Goal: Check status: Check status

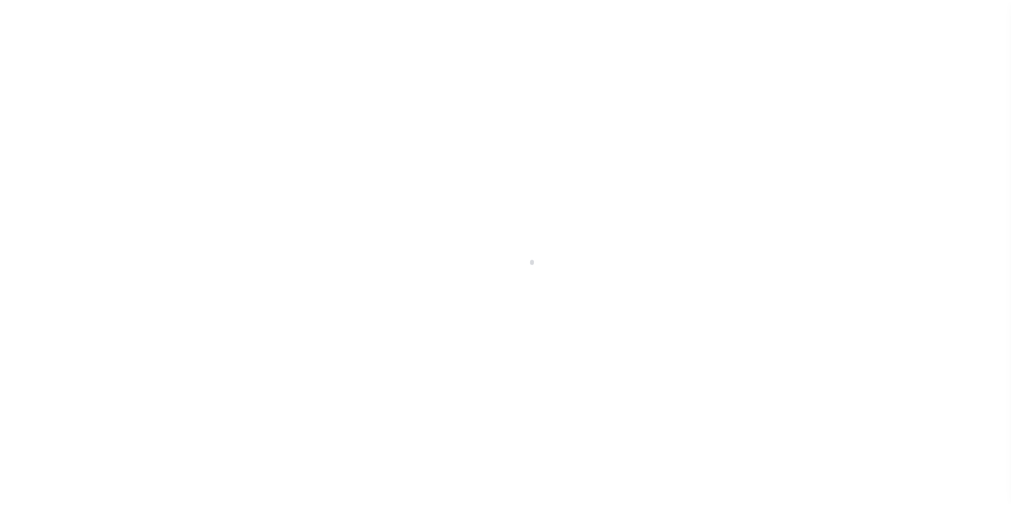
scroll to position [26, 0]
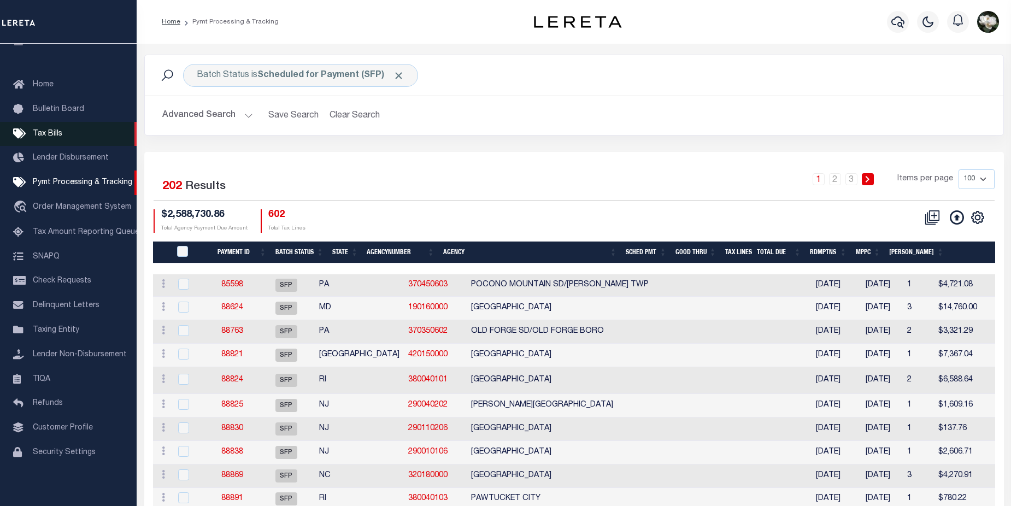
click at [41, 130] on span "Tax Bills" at bounding box center [48, 134] width 30 height 8
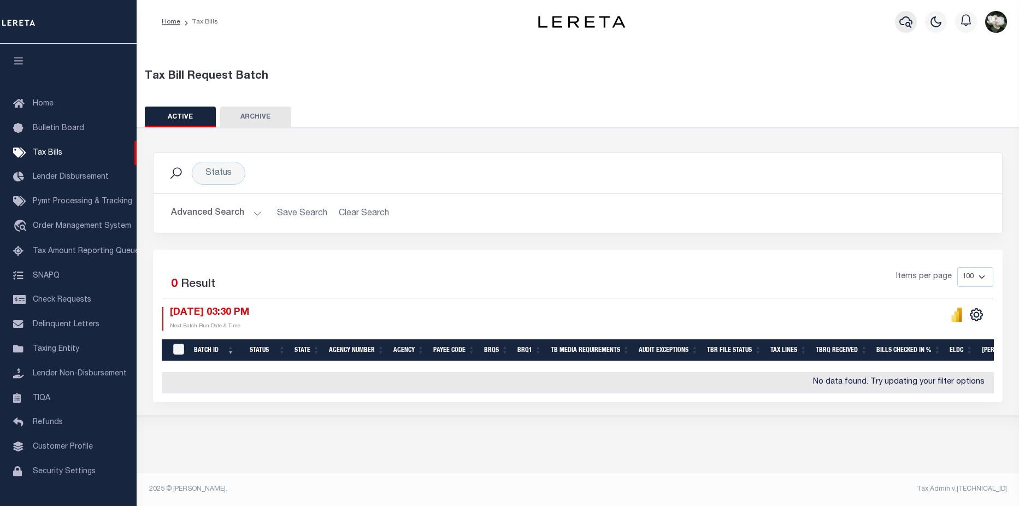
click at [913, 27] on button "button" at bounding box center [906, 22] width 22 height 22
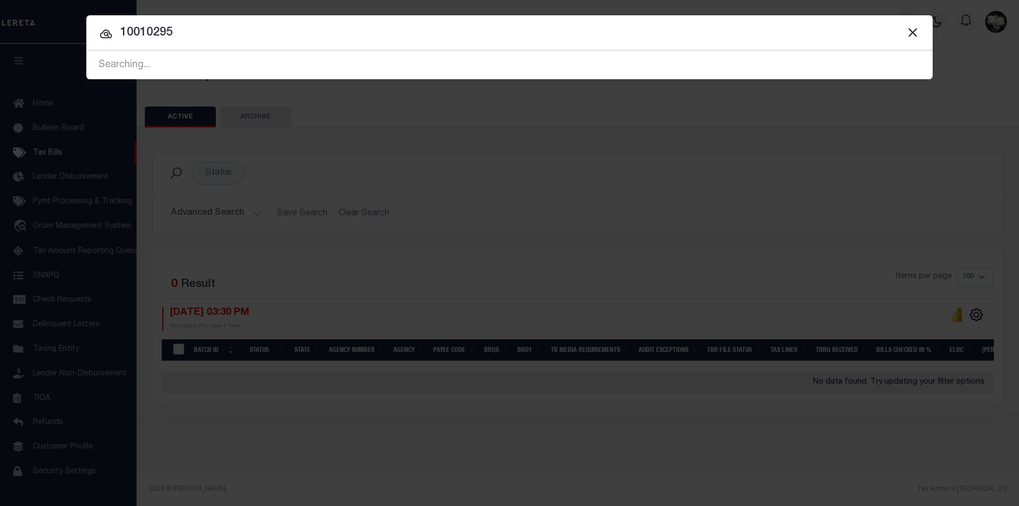
type input "10010295"
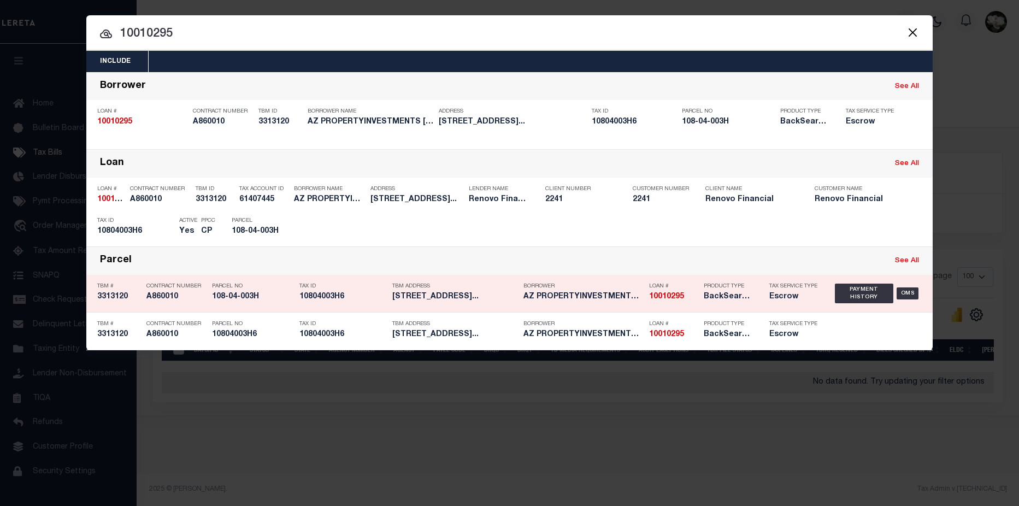
click at [583, 304] on div "Borrower AZ PROPERTYINVESTMENTS MIKE JO" at bounding box center [583, 294] width 120 height 32
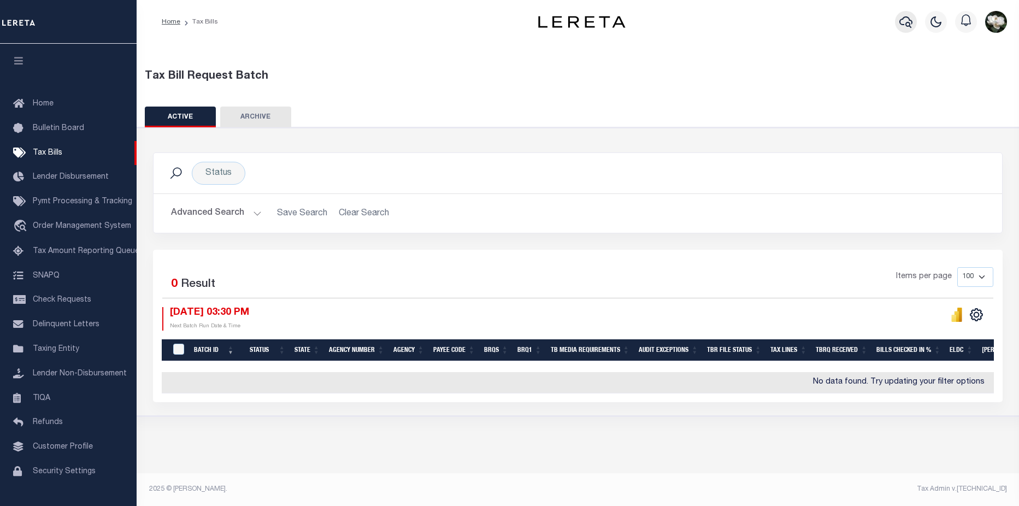
click at [905, 25] on icon "button" at bounding box center [905, 21] width 13 height 13
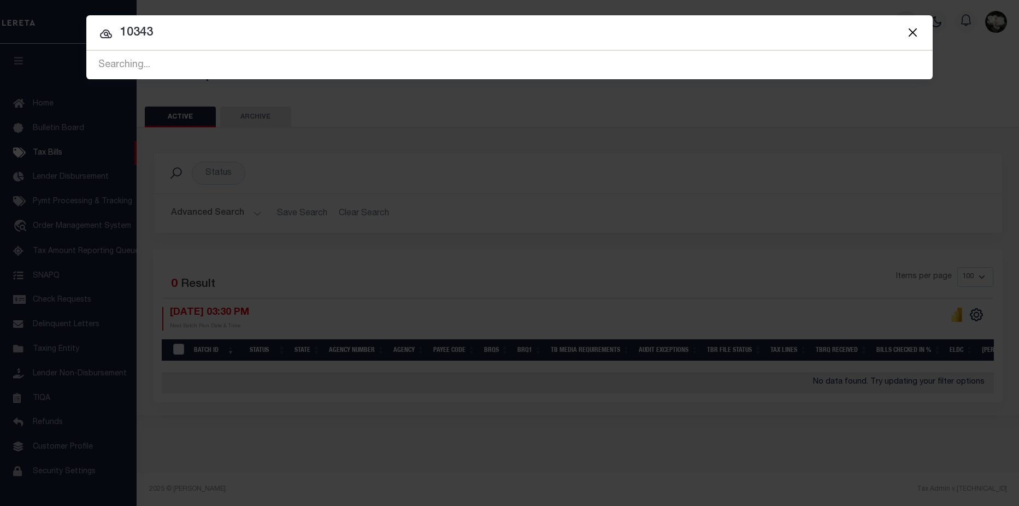
type input "10343"
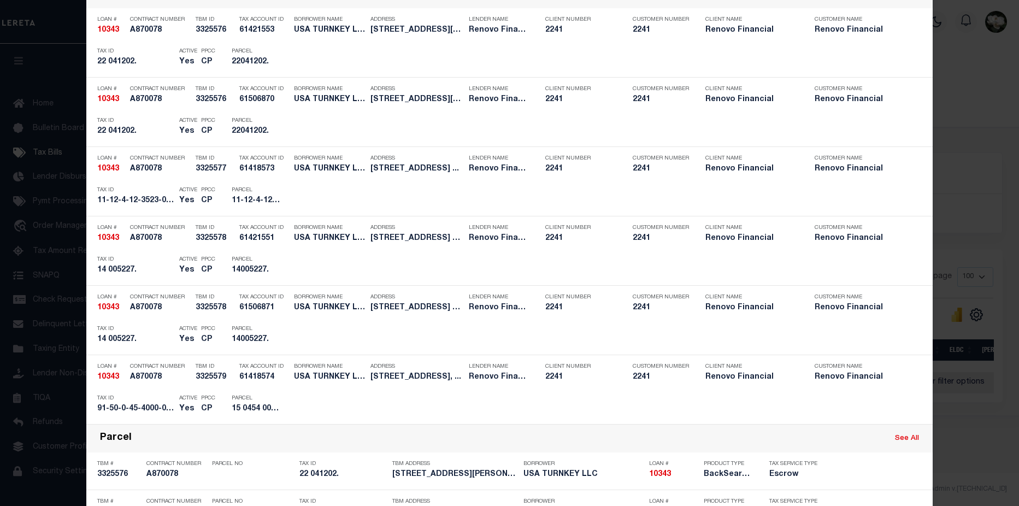
scroll to position [324, 0]
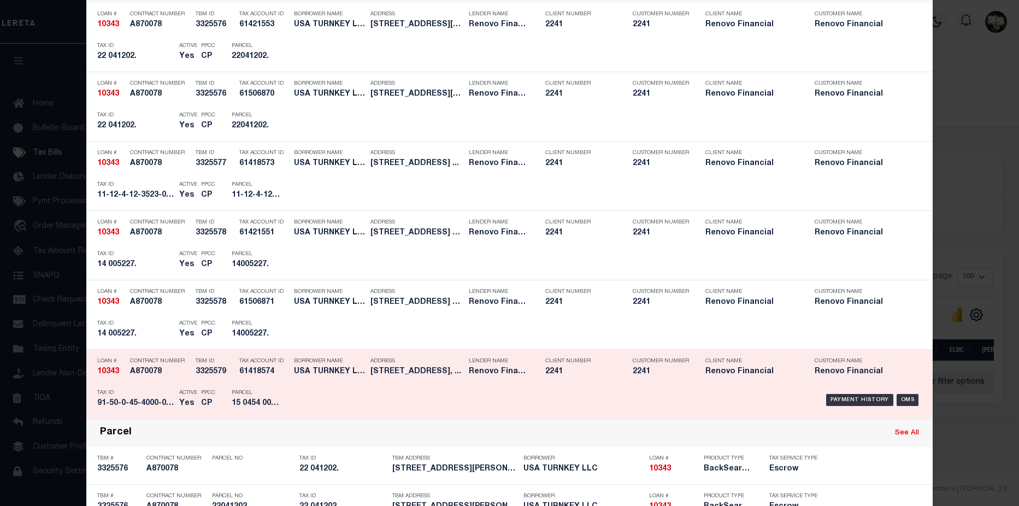
click at [815, 375] on h5 "Renovo Financial" at bounding box center [861, 371] width 93 height 9
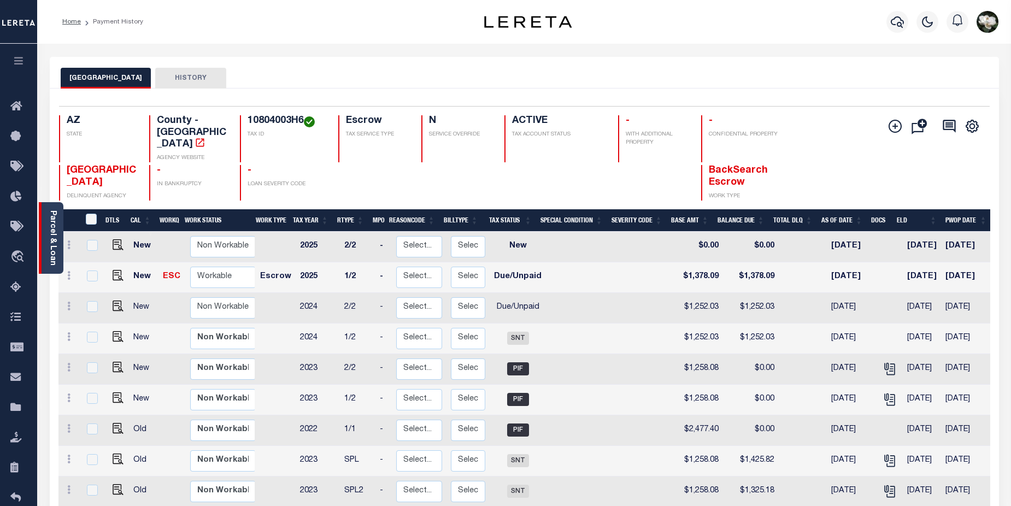
click at [46, 243] on div "Parcel & Loan" at bounding box center [51, 238] width 25 height 72
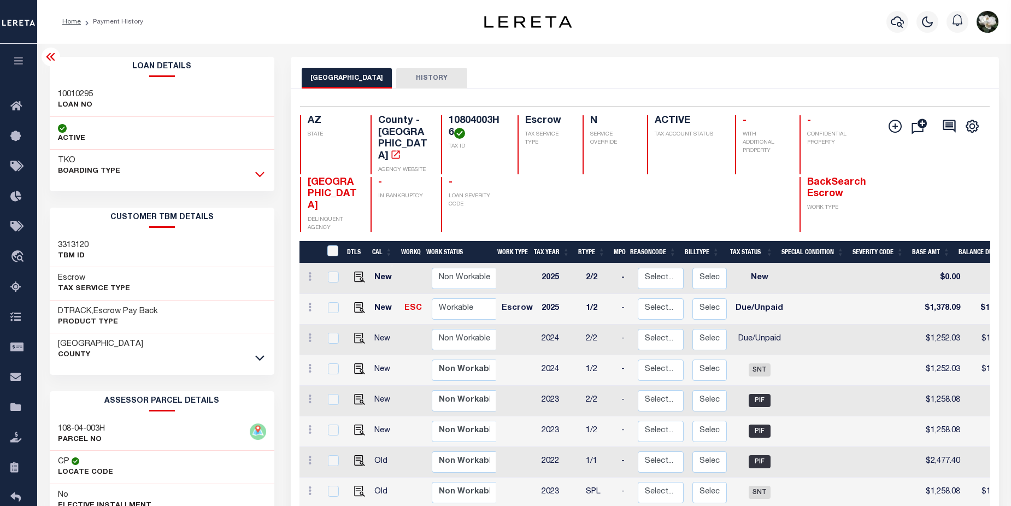
click at [262, 174] on icon at bounding box center [259, 173] width 9 height 11
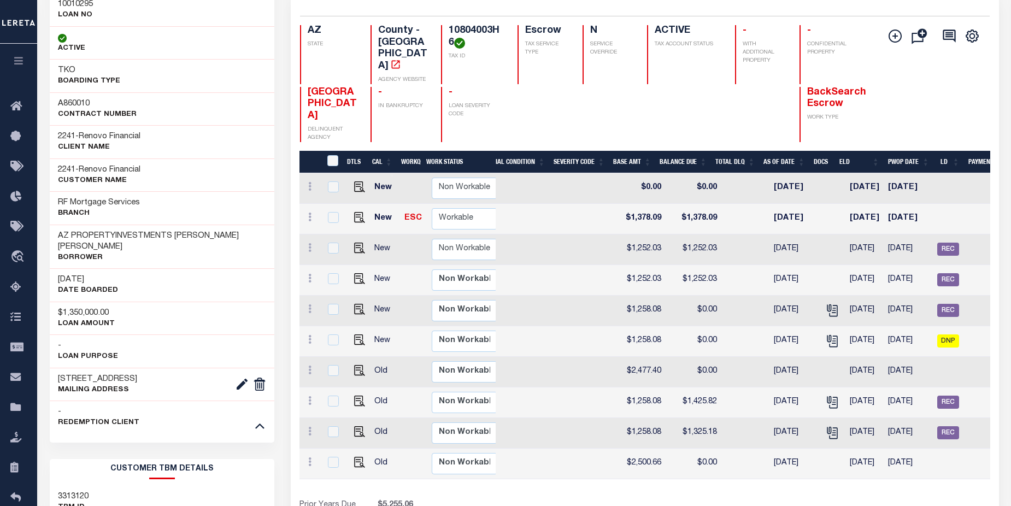
scroll to position [80, 0]
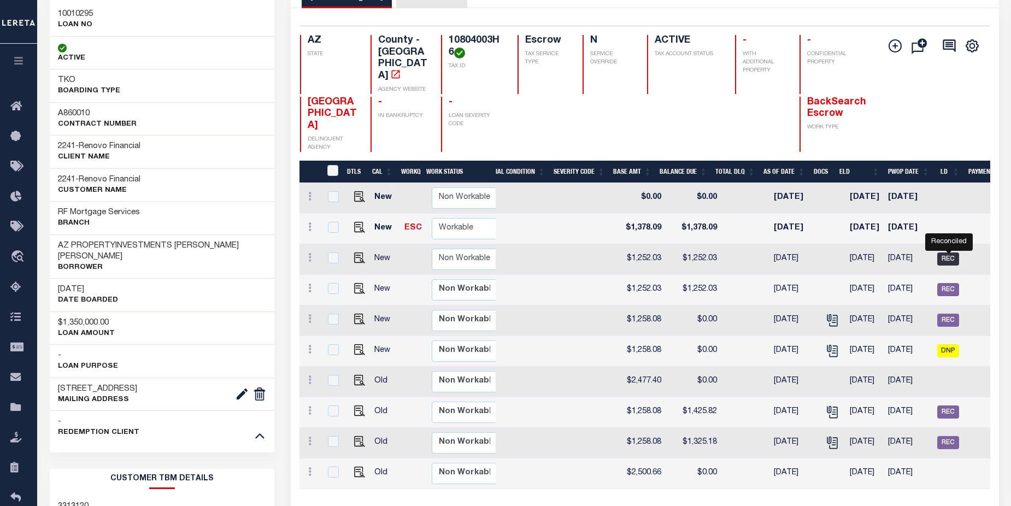
click at [949, 252] on span "REC" at bounding box center [948, 258] width 22 height 13
checkbox input "true"
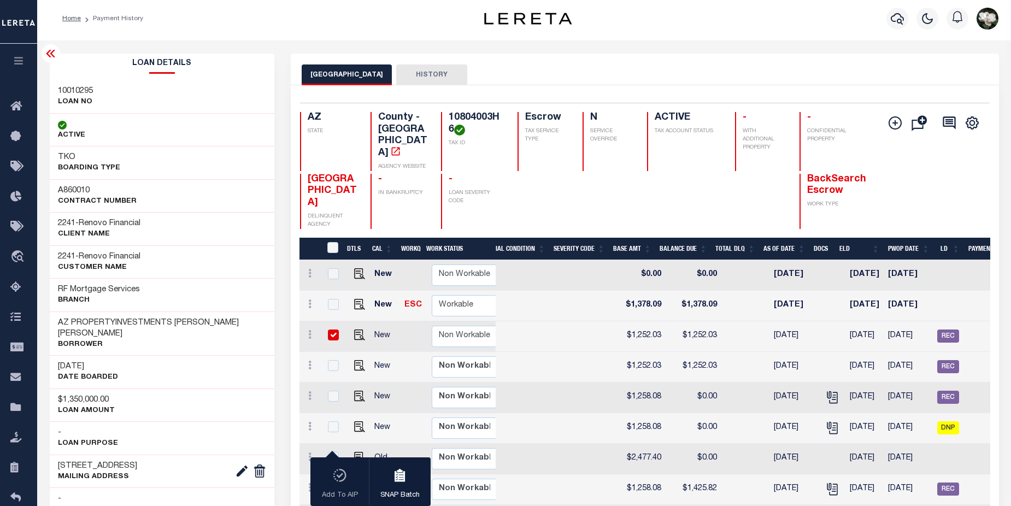
scroll to position [0, 0]
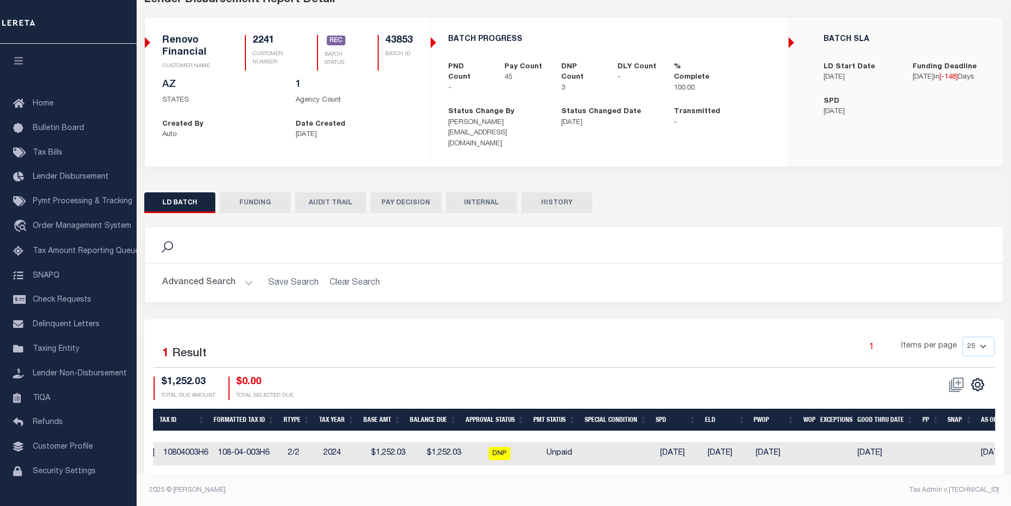
scroll to position [0, 519]
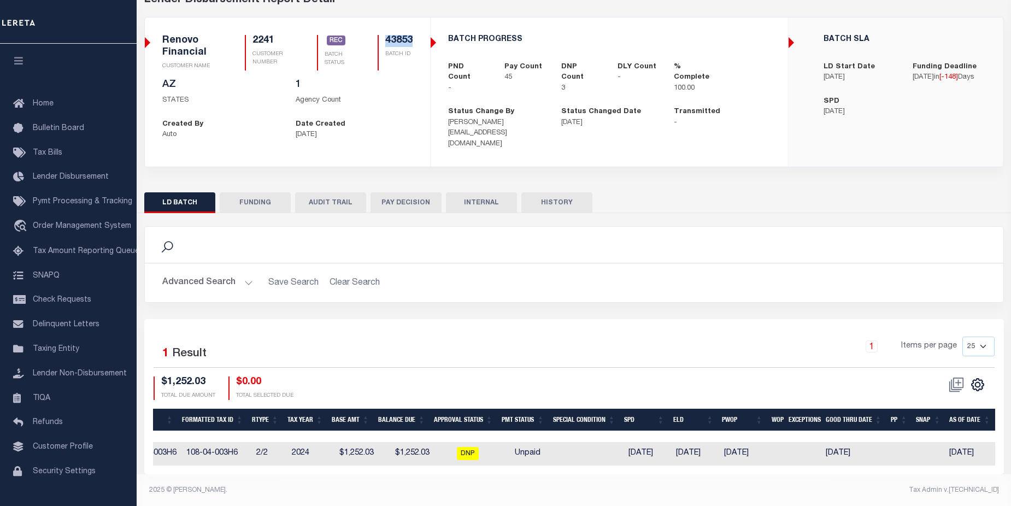
drag, startPoint x: 387, startPoint y: 40, endPoint x: 414, endPoint y: 37, distance: 27.5
click at [414, 37] on div "Renovo Financial CUSTOMER NAME 2241 CUSTOMER NUMBER REC" at bounding box center [287, 57] width 267 height 44
copy h5 "43853"
click at [459, 447] on span "DNP" at bounding box center [468, 453] width 22 height 13
checkbox input "true"
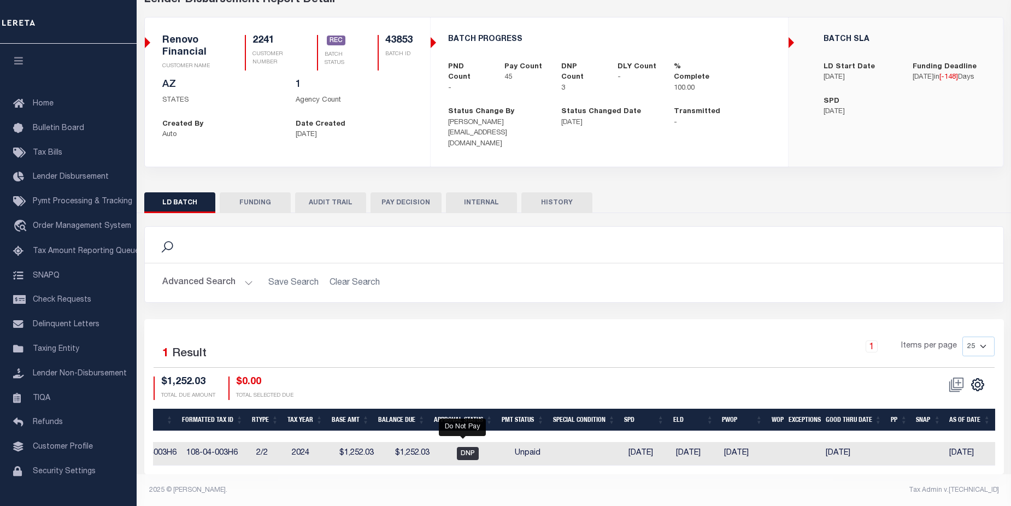
checkbox input "true"
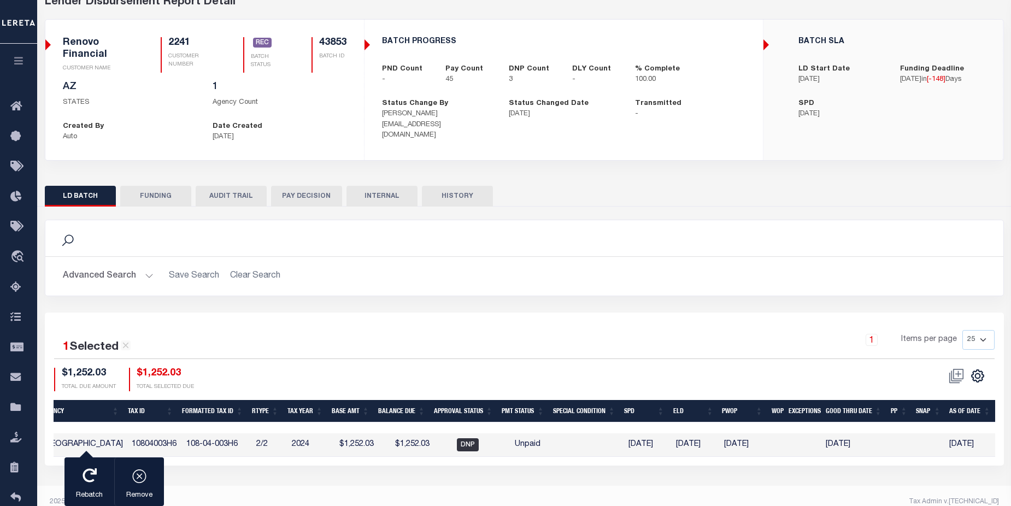
scroll to position [0, 421]
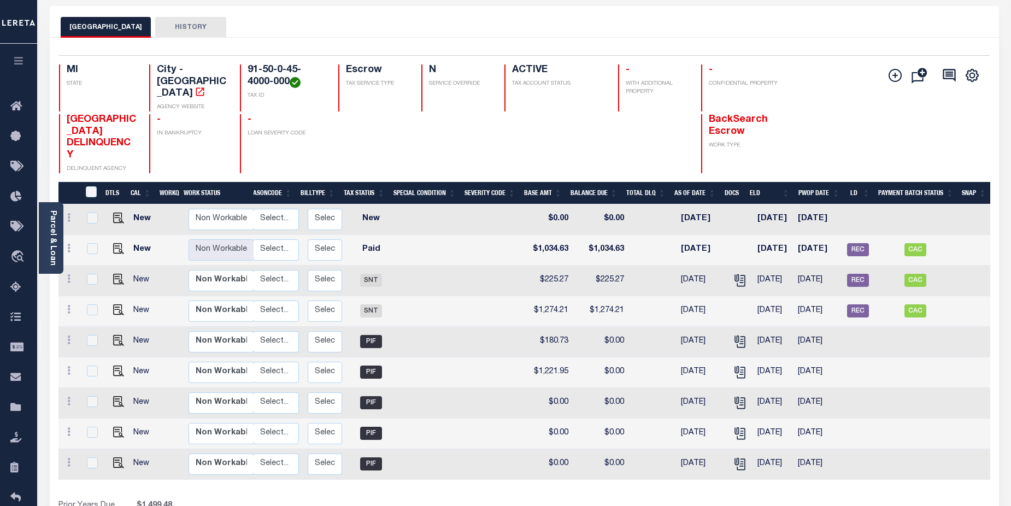
scroll to position [0, 139]
click at [118, 274] on img "" at bounding box center [118, 279] width 11 height 11
checkbox input "true"
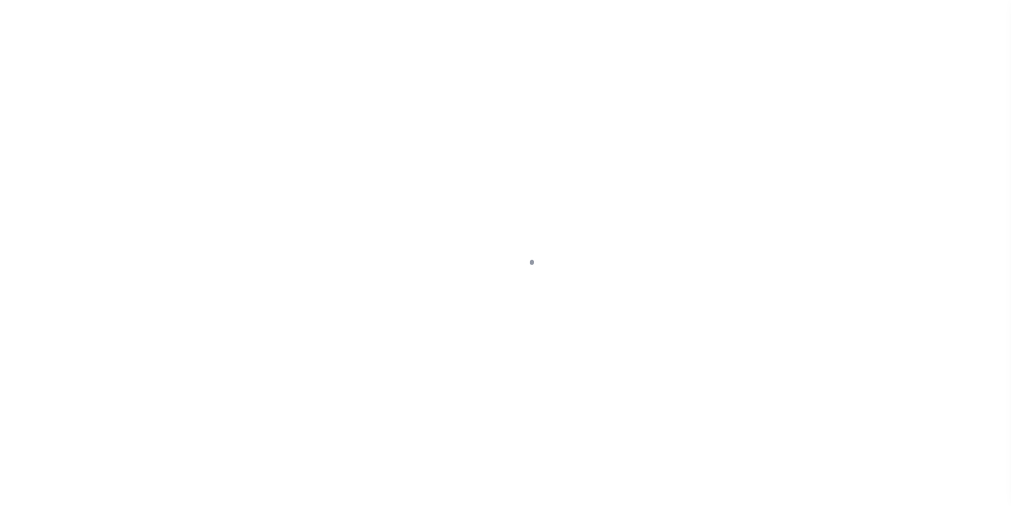
select select "SNT"
